Goal: Transaction & Acquisition: Purchase product/service

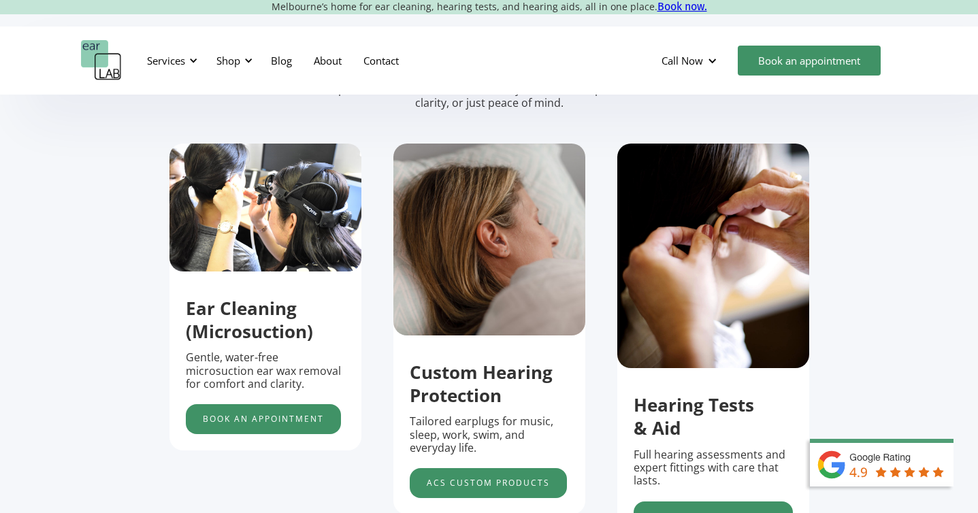
scroll to position [496, 0]
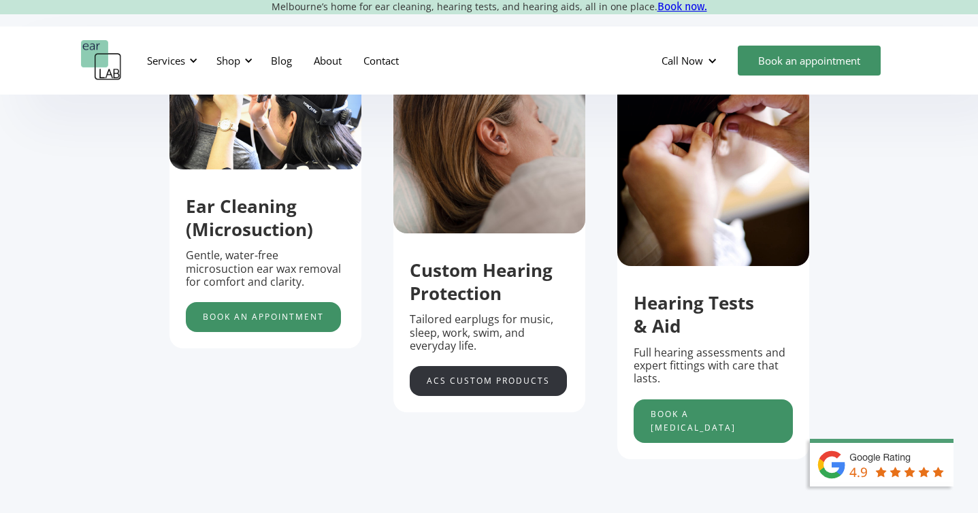
click at [481, 377] on link "acs custom products" at bounding box center [488, 381] width 157 height 30
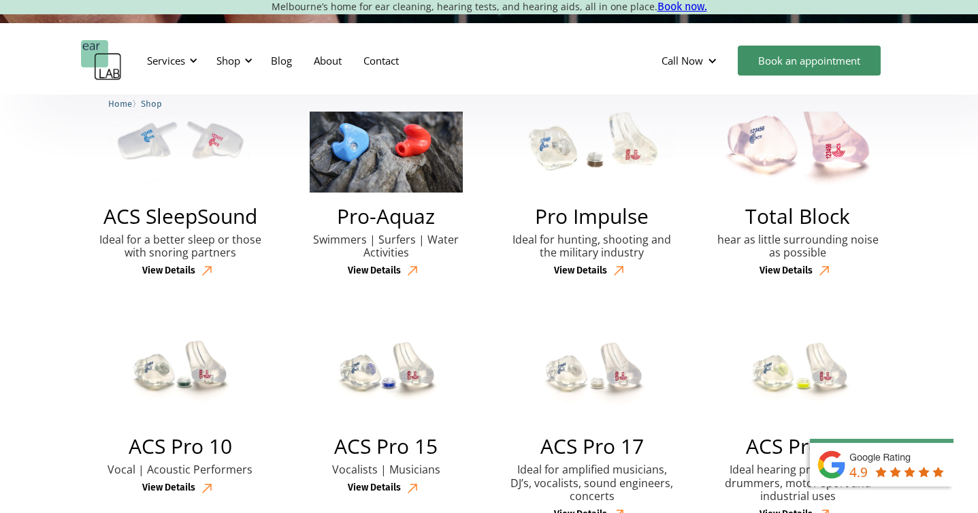
scroll to position [452, 0]
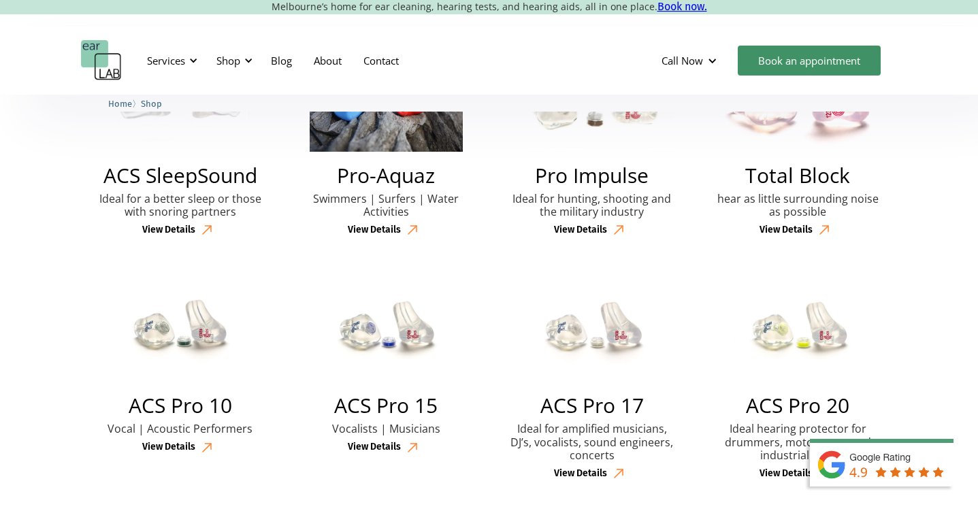
click at [165, 229] on div "View Details" at bounding box center [168, 231] width 53 height 12
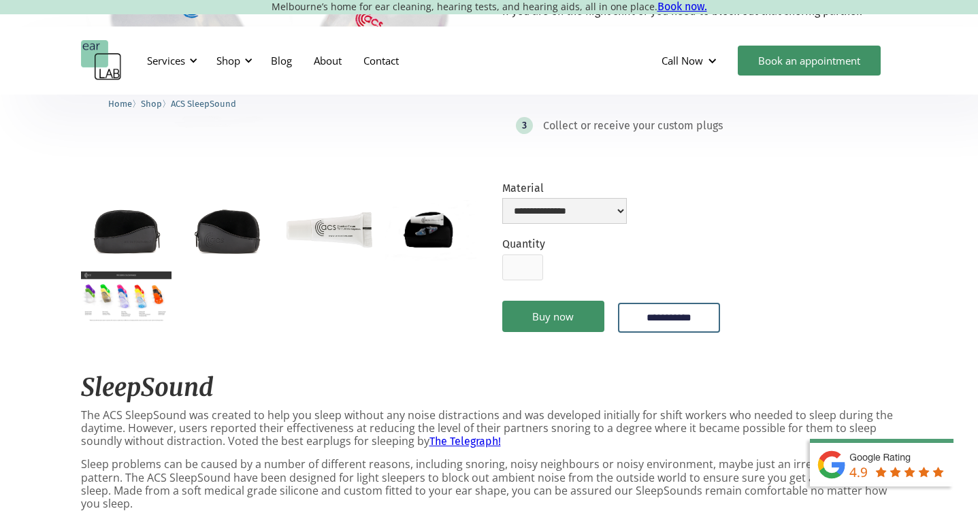
scroll to position [281, 0]
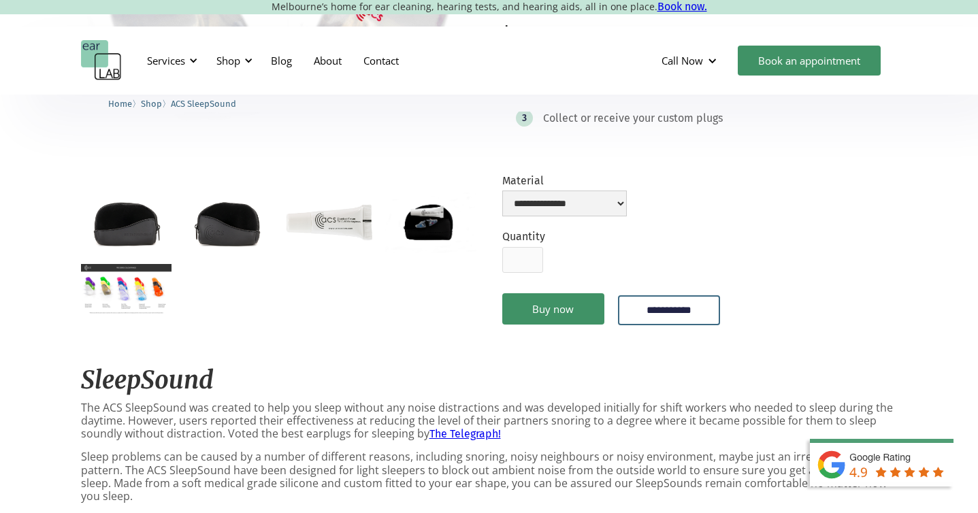
click at [115, 295] on img "open lightbox" at bounding box center [126, 289] width 91 height 51
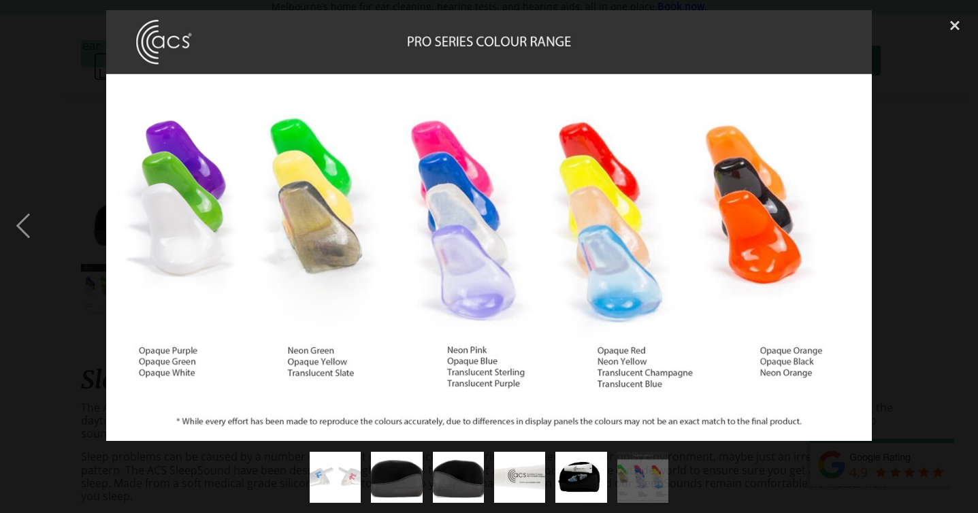
click at [55, 339] on div at bounding box center [489, 225] width 978 height 431
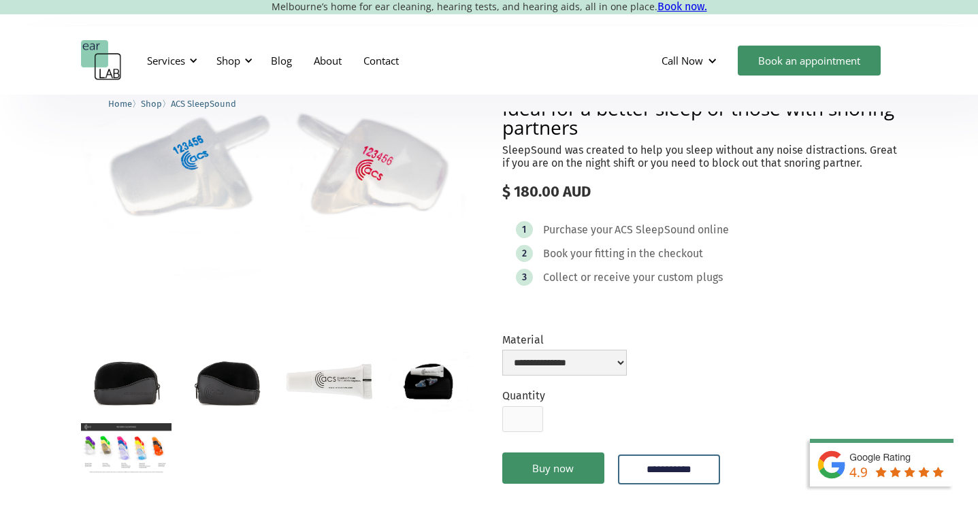
scroll to position [0, 0]
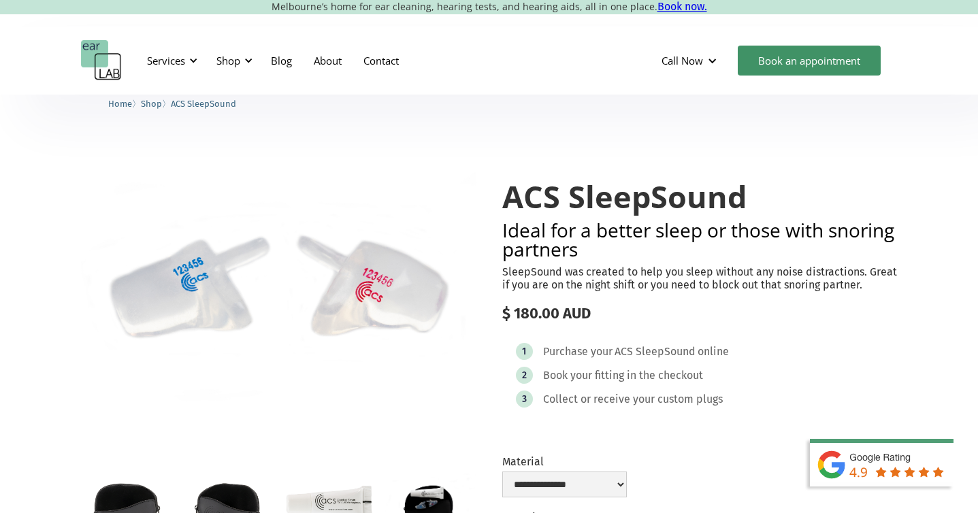
click at [580, 202] on h1 "ACS SleepSound" at bounding box center [699, 197] width 395 height 34
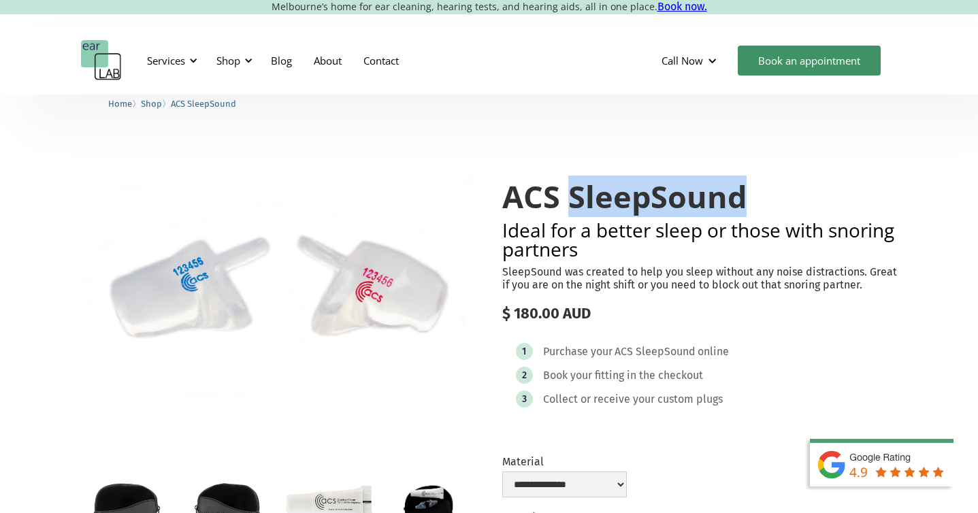
click at [580, 202] on h1 "ACS SleepSound" at bounding box center [699, 197] width 395 height 34
copy h1 "ACS SleepSound"
